Goal: Task Accomplishment & Management: Manage account settings

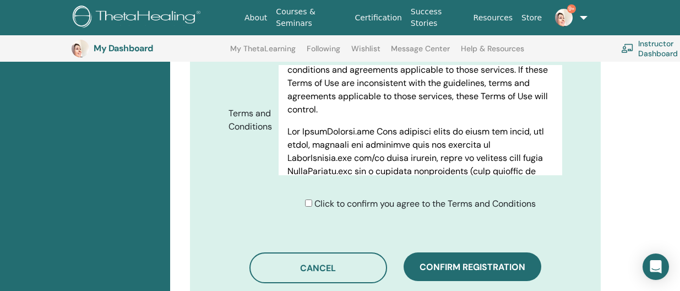
scroll to position [577, 0]
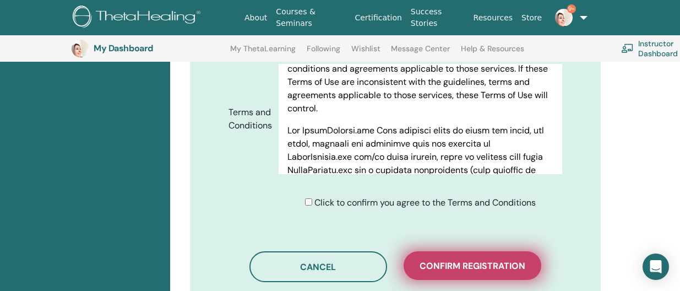
click at [459, 260] on span "Confirm registration" at bounding box center [473, 266] width 106 height 12
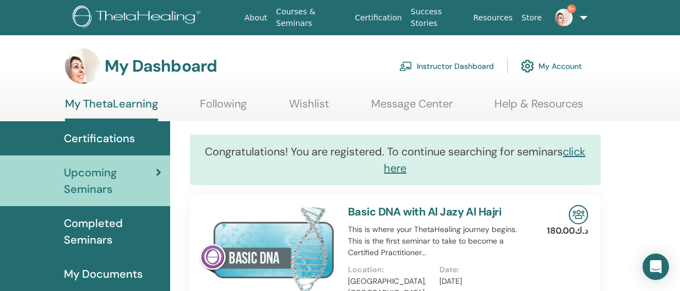
click at [112, 166] on span "Upcoming Seminars" at bounding box center [110, 180] width 92 height 33
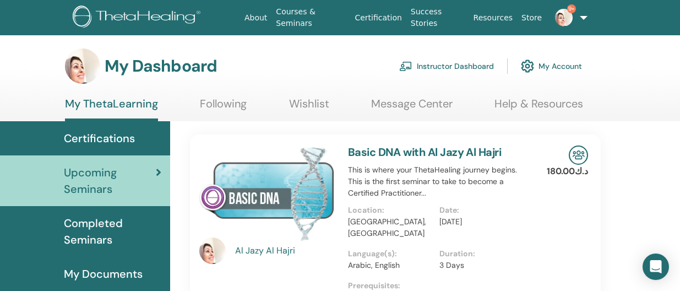
click at [443, 63] on link "Instructor Dashboard" at bounding box center [446, 66] width 95 height 24
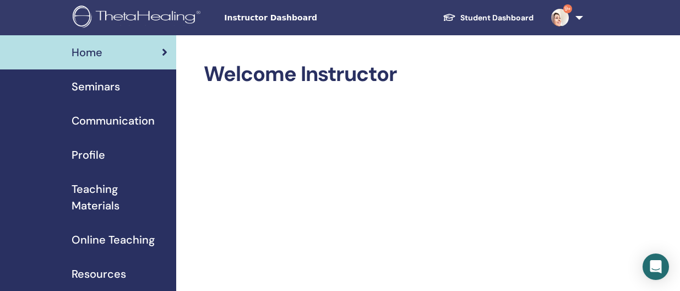
click at [117, 86] on span "Seminars" at bounding box center [96, 86] width 48 height 17
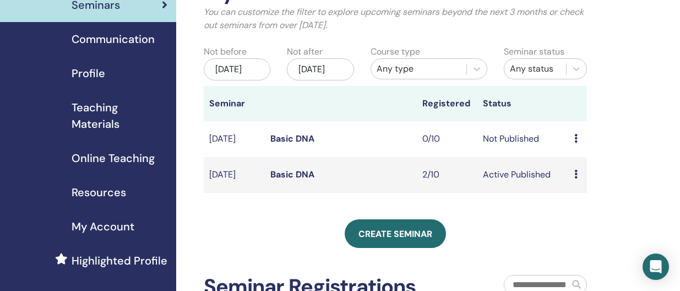
scroll to position [81, 0]
click at [330, 184] on td "Basic DNA" at bounding box center [341, 176] width 152 height 36
click at [576, 179] on icon at bounding box center [576, 174] width 3 height 9
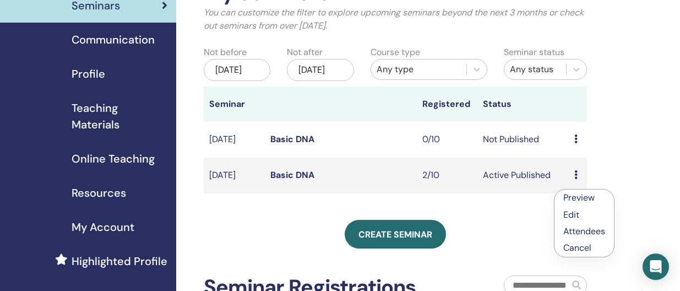
click at [576, 145] on div "Preview Edit Attendees Cancel" at bounding box center [578, 139] width 7 height 13
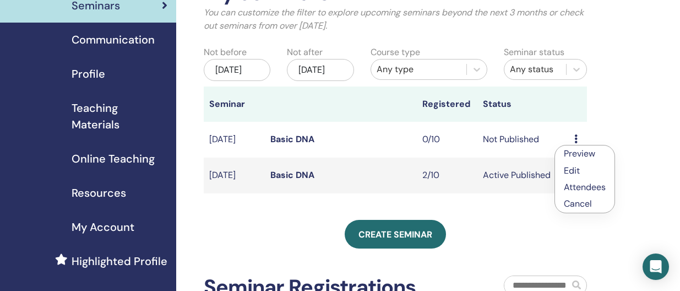
click at [577, 169] on link "Edit" at bounding box center [572, 171] width 16 height 12
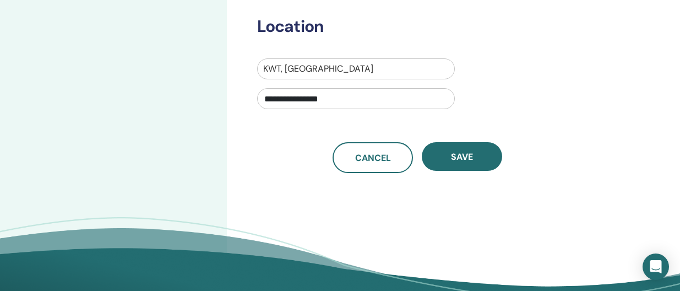
scroll to position [419, 0]
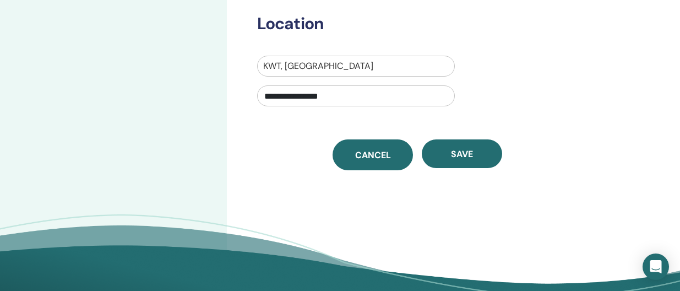
click at [367, 155] on span "Cancel" at bounding box center [373, 155] width 36 height 12
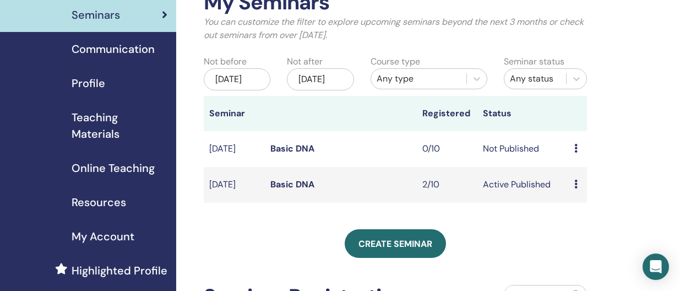
scroll to position [73, 0]
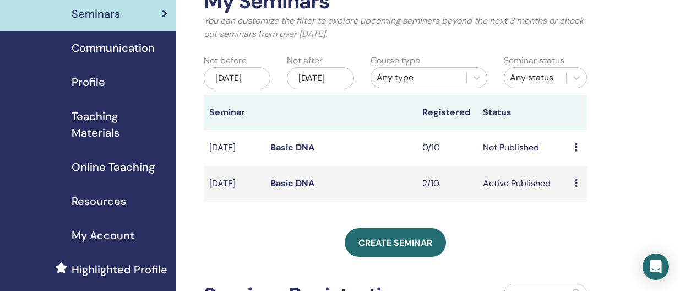
click at [576, 151] on icon at bounding box center [576, 147] width 3 height 9
click at [492, 240] on div "My Seminars You can customize the filter to explore upcoming seminars beyond th…" at bounding box center [395, 204] width 383 height 430
click at [574, 158] on td "Preview Edit Attendees Cancel" at bounding box center [578, 148] width 18 height 36
click at [575, 151] on icon at bounding box center [576, 147] width 3 height 9
click at [580, 219] on p "Cancel" at bounding box center [584, 218] width 42 height 13
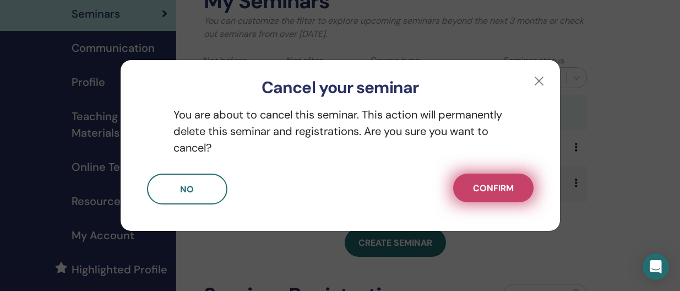
click at [497, 188] on span "Confirm" at bounding box center [493, 188] width 41 height 12
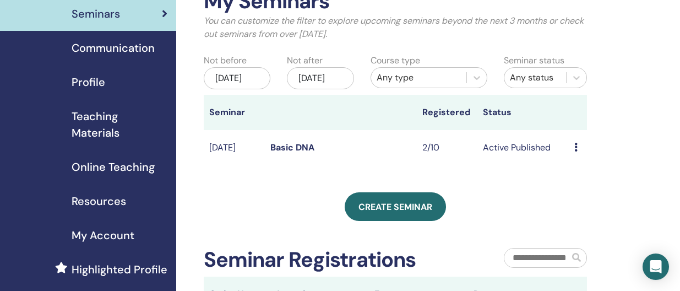
click at [575, 151] on icon at bounding box center [576, 147] width 3 height 9
click at [575, 169] on link "Preview" at bounding box center [577, 168] width 31 height 12
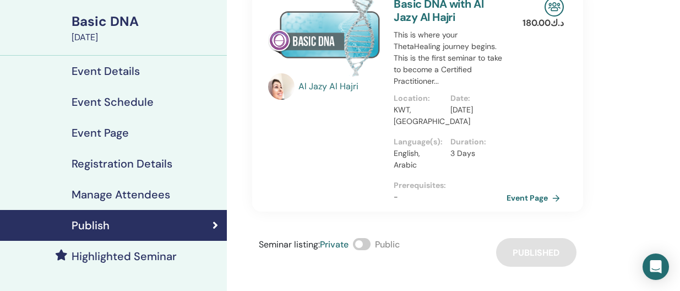
scroll to position [74, 0]
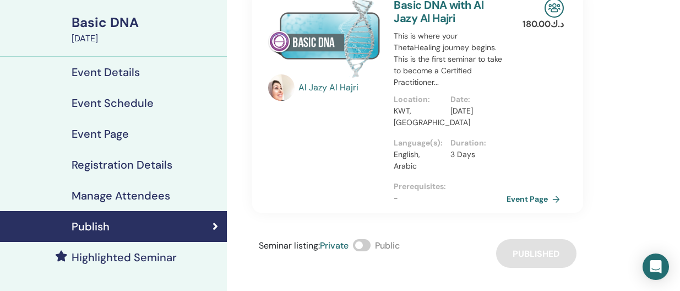
click at [163, 193] on h4 "Manage Attendees" at bounding box center [121, 195] width 99 height 13
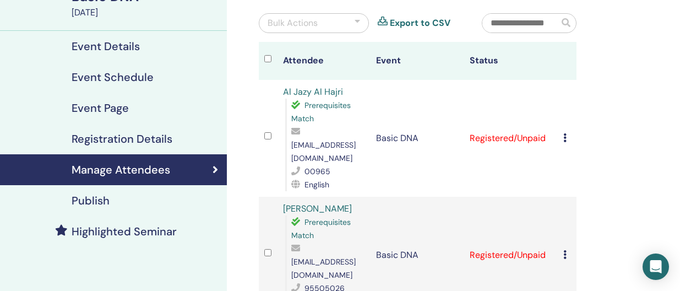
scroll to position [103, 0]
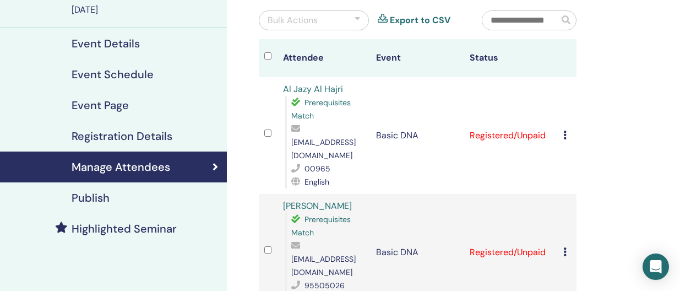
click at [565, 131] on icon at bounding box center [565, 135] width 3 height 9
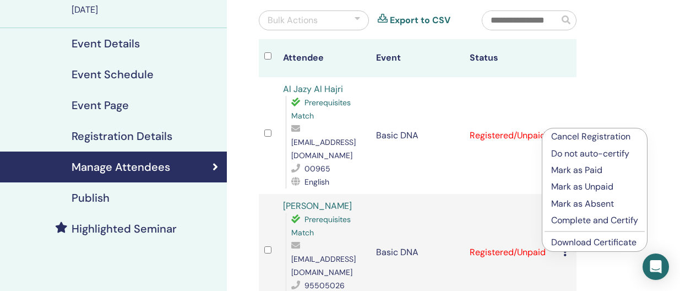
click at [566, 134] on p "Cancel Registration" at bounding box center [594, 136] width 87 height 13
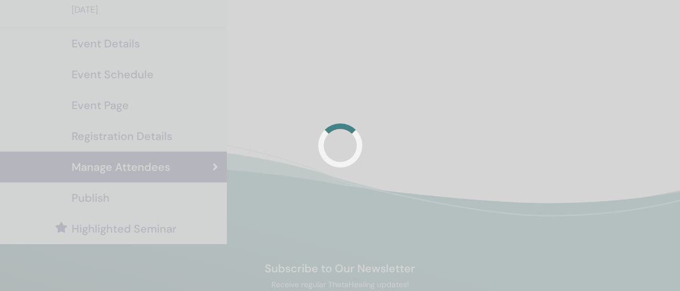
scroll to position [103, 0]
